Goal: Transaction & Acquisition: Subscribe to service/newsletter

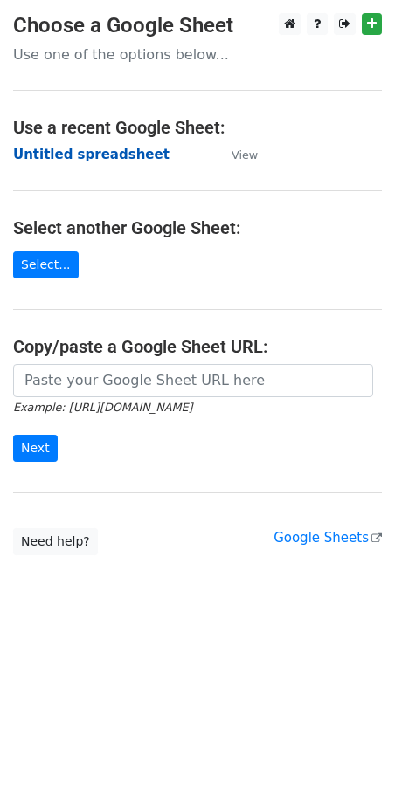
click at [84, 155] on strong "Untitled spreadsheet" at bounding box center [91, 155] width 156 height 16
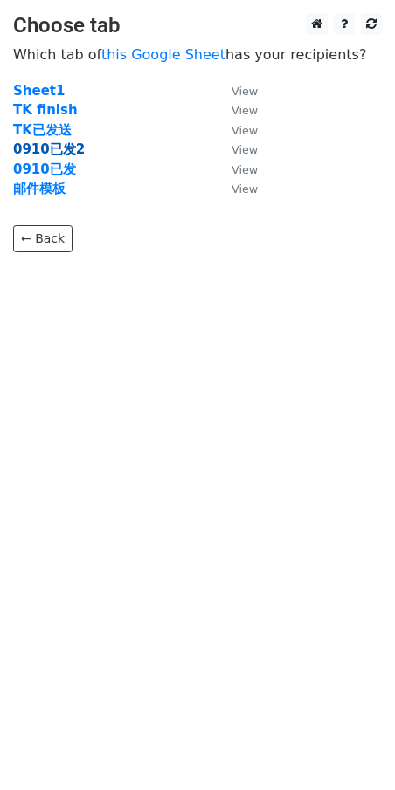
click at [50, 150] on strong "0910已发2" at bounding box center [49, 149] width 72 height 16
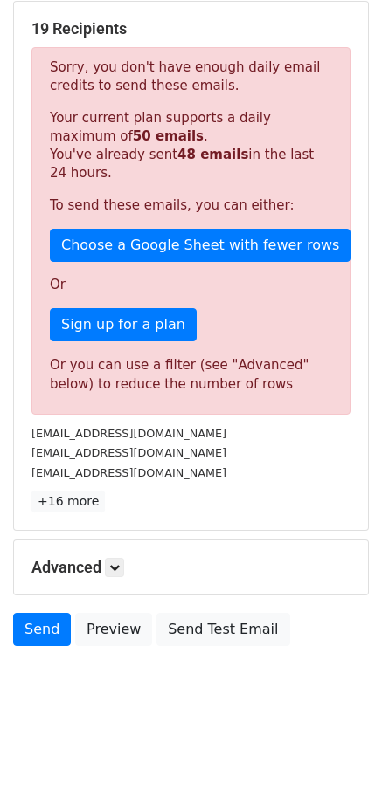
scroll to position [266, 0]
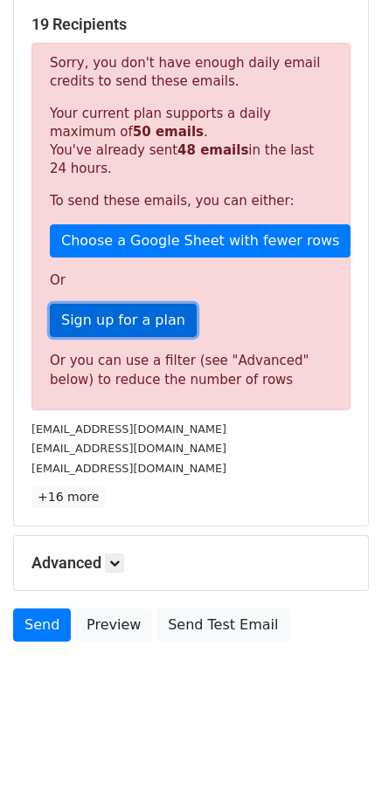
click at [129, 322] on link "Sign up for a plan" at bounding box center [123, 320] width 147 height 33
